Goal: Transaction & Acquisition: Purchase product/service

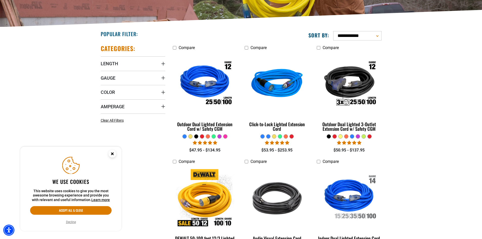
scroll to position [126, 0]
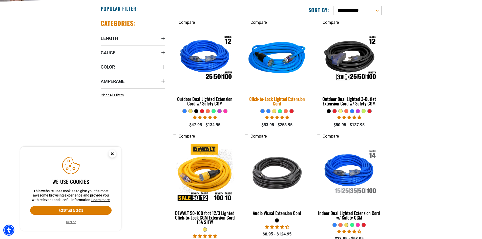
click at [275, 59] on img at bounding box center [277, 59] width 71 height 65
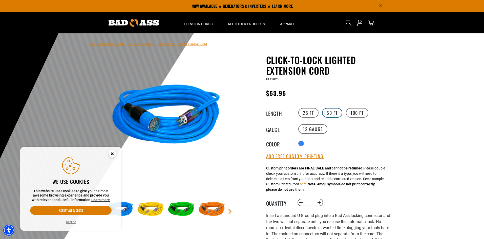
click at [335, 114] on label "50 FT" at bounding box center [332, 113] width 20 height 10
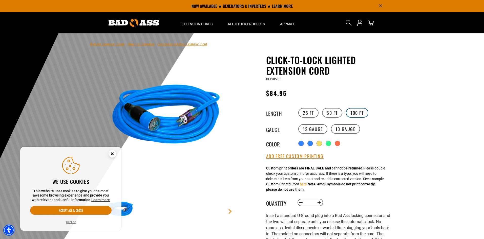
click at [363, 113] on label "100 FT" at bounding box center [357, 113] width 23 height 10
click at [335, 113] on label "50 FT" at bounding box center [332, 113] width 20 height 10
click at [114, 153] on circle "Close this option" at bounding box center [113, 154] width 8 height 8
